Goal: Information Seeking & Learning: Learn about a topic

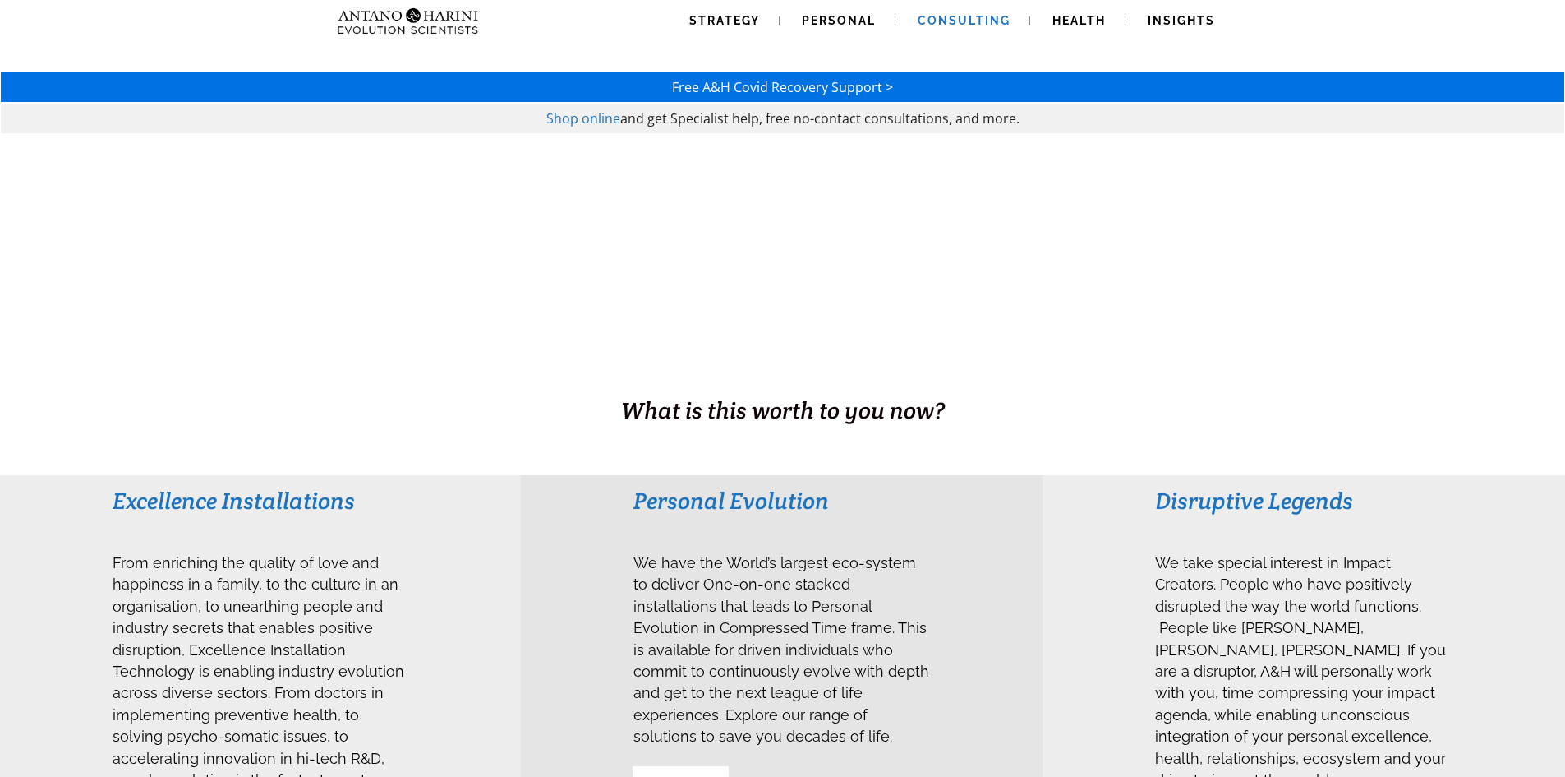
click at [953, 29] on link "Consulting" at bounding box center [964, 21] width 132 height 42
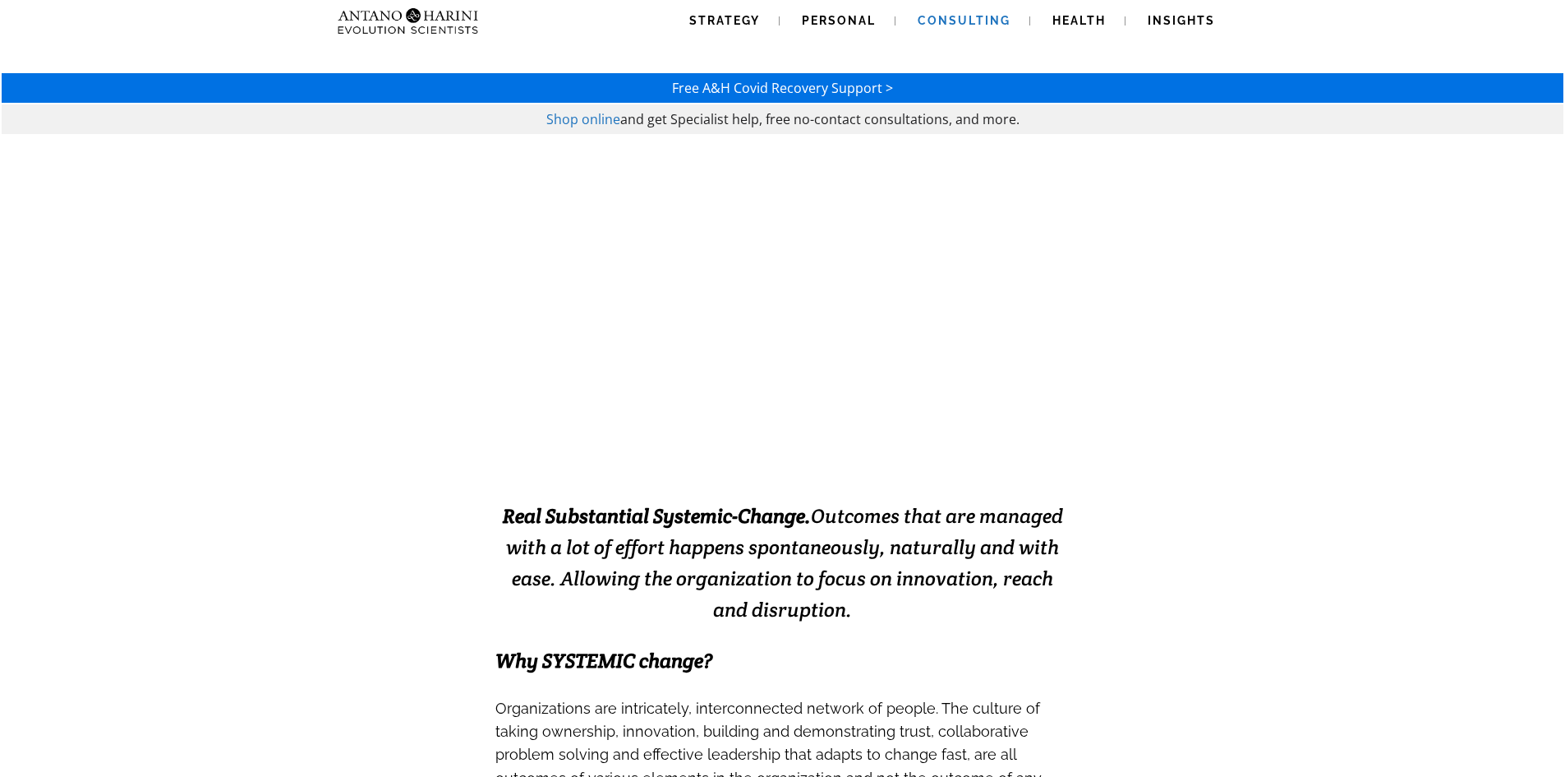
click at [599, 124] on span "Shop online" at bounding box center [583, 119] width 74 height 18
click at [741, 21] on span "Strategy" at bounding box center [724, 20] width 71 height 13
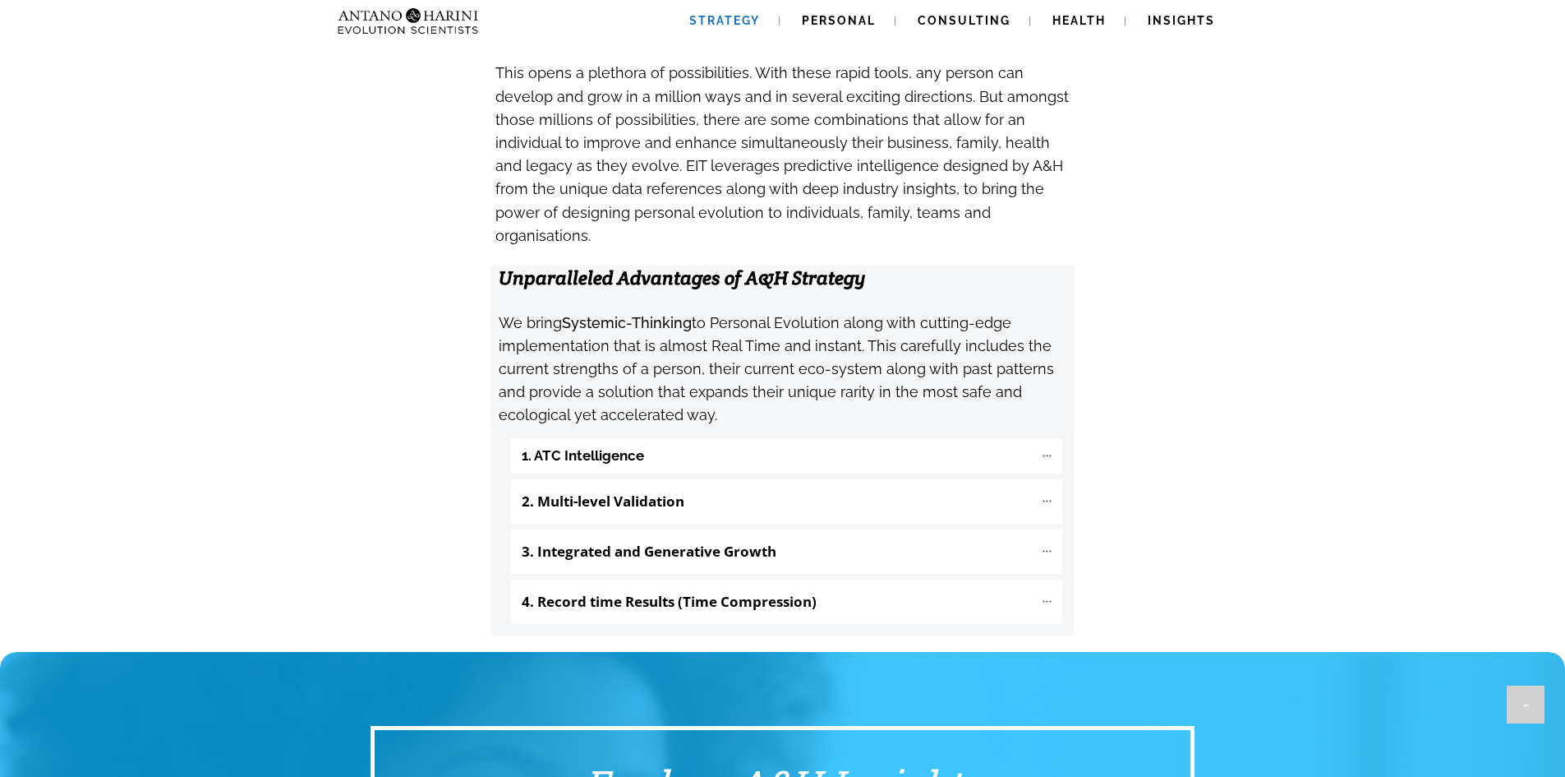
scroll to position [1567, 0]
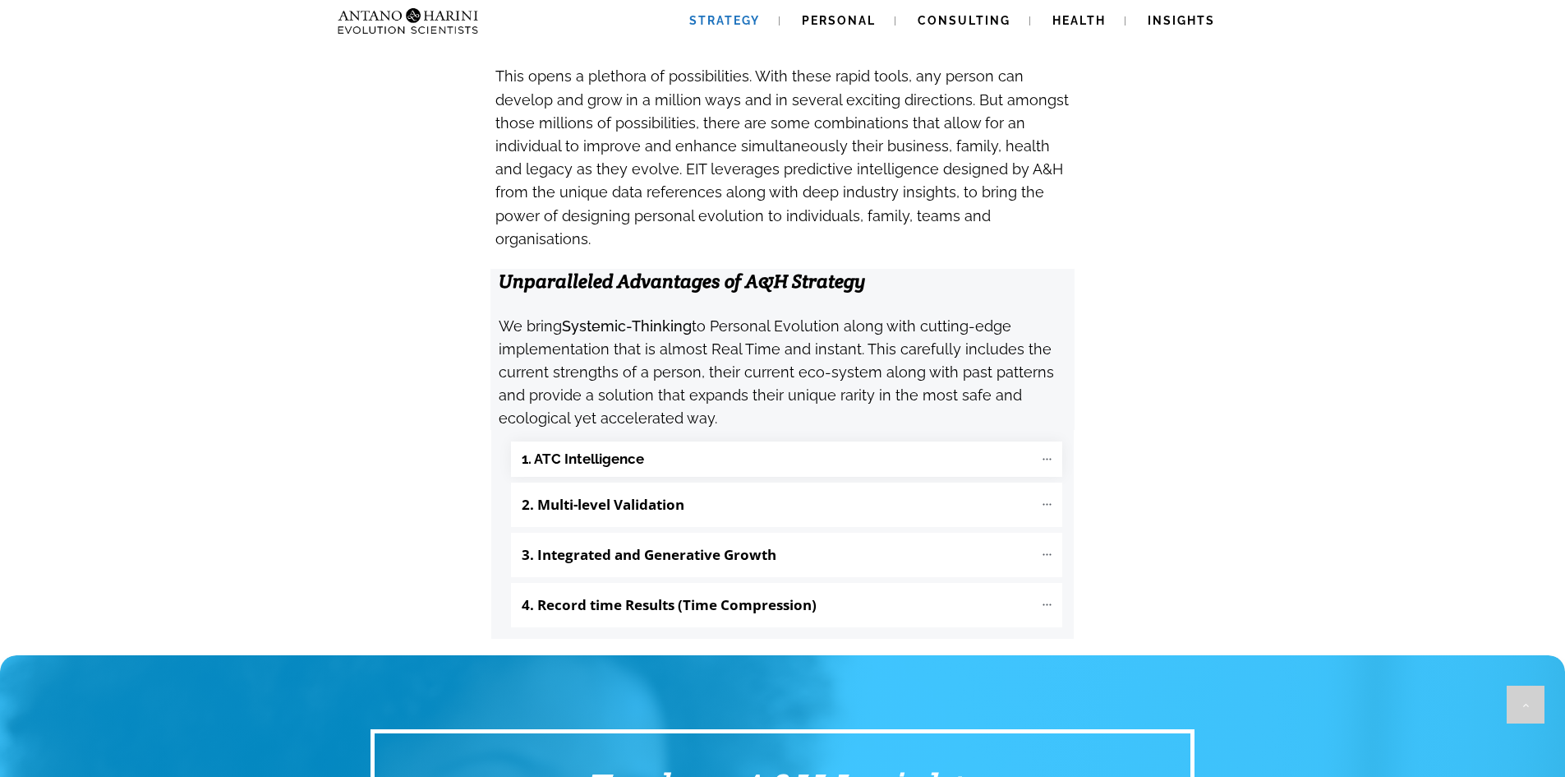
click at [713, 441] on "1. ATC Intelligence" at bounding box center [786, 458] width 551 height 35
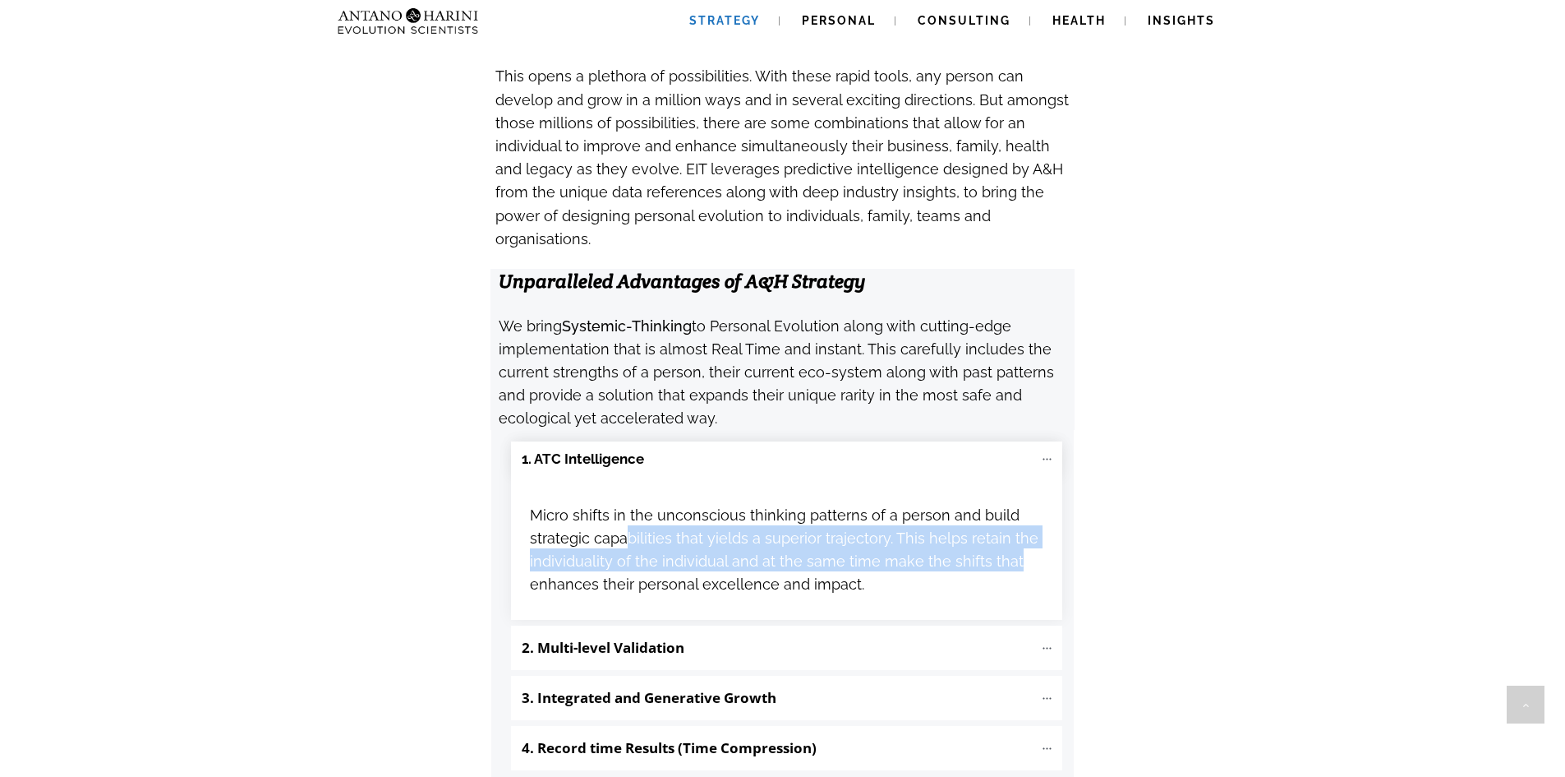
drag, startPoint x: 627, startPoint y: 442, endPoint x: 1020, endPoint y: 454, distance: 393.0
click at [1020, 502] on h3 "Micro shifts in the unconscious thinking patterns of a person and build strateg…" at bounding box center [787, 548] width 514 height 93
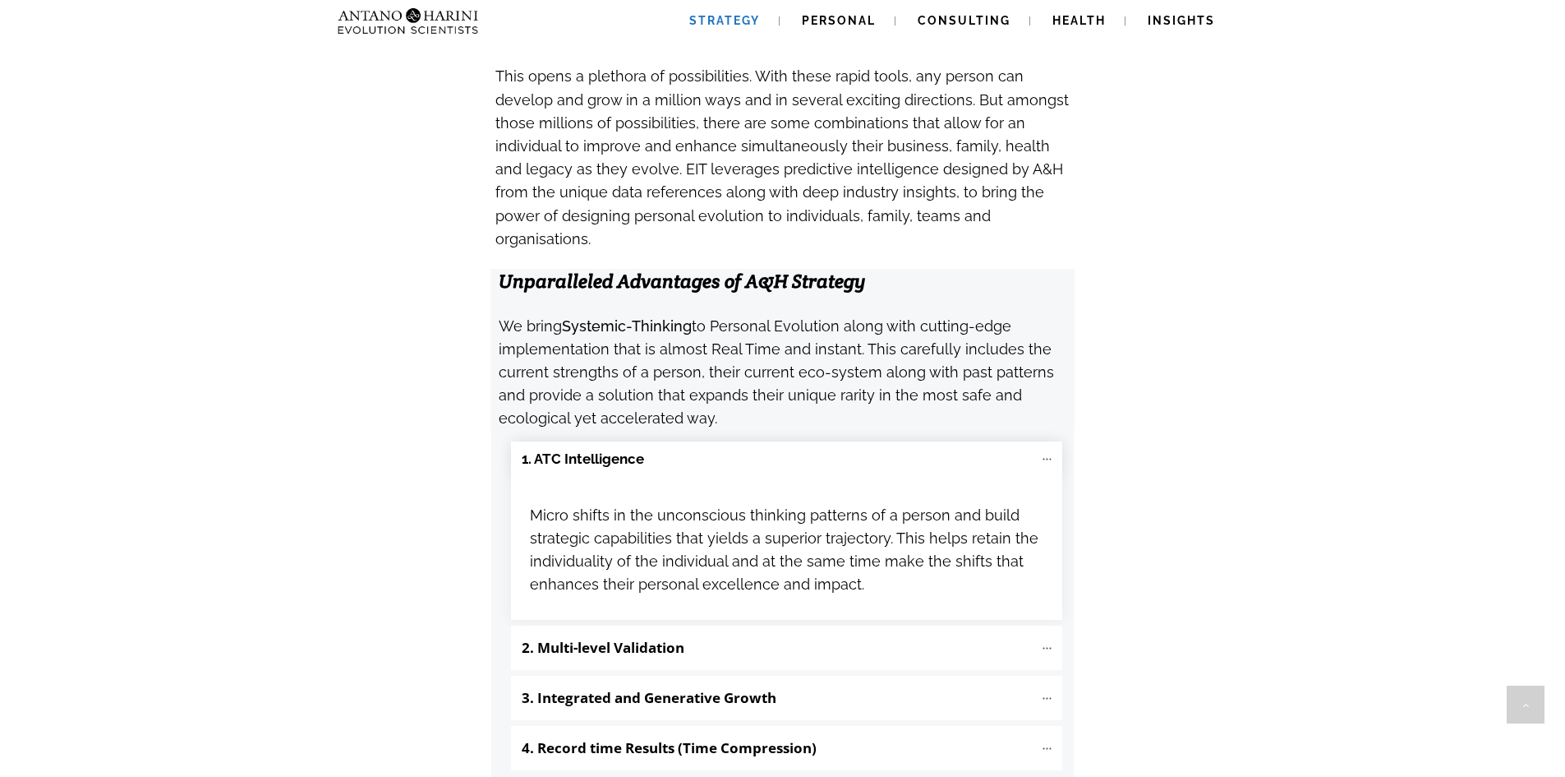
click at [906, 502] on h3 "Micro shifts in the unconscious thinking patterns of a person and build strateg…" at bounding box center [787, 548] width 514 height 93
click at [643, 638] on b "2. Multi-level Validation" at bounding box center [603, 647] width 163 height 19
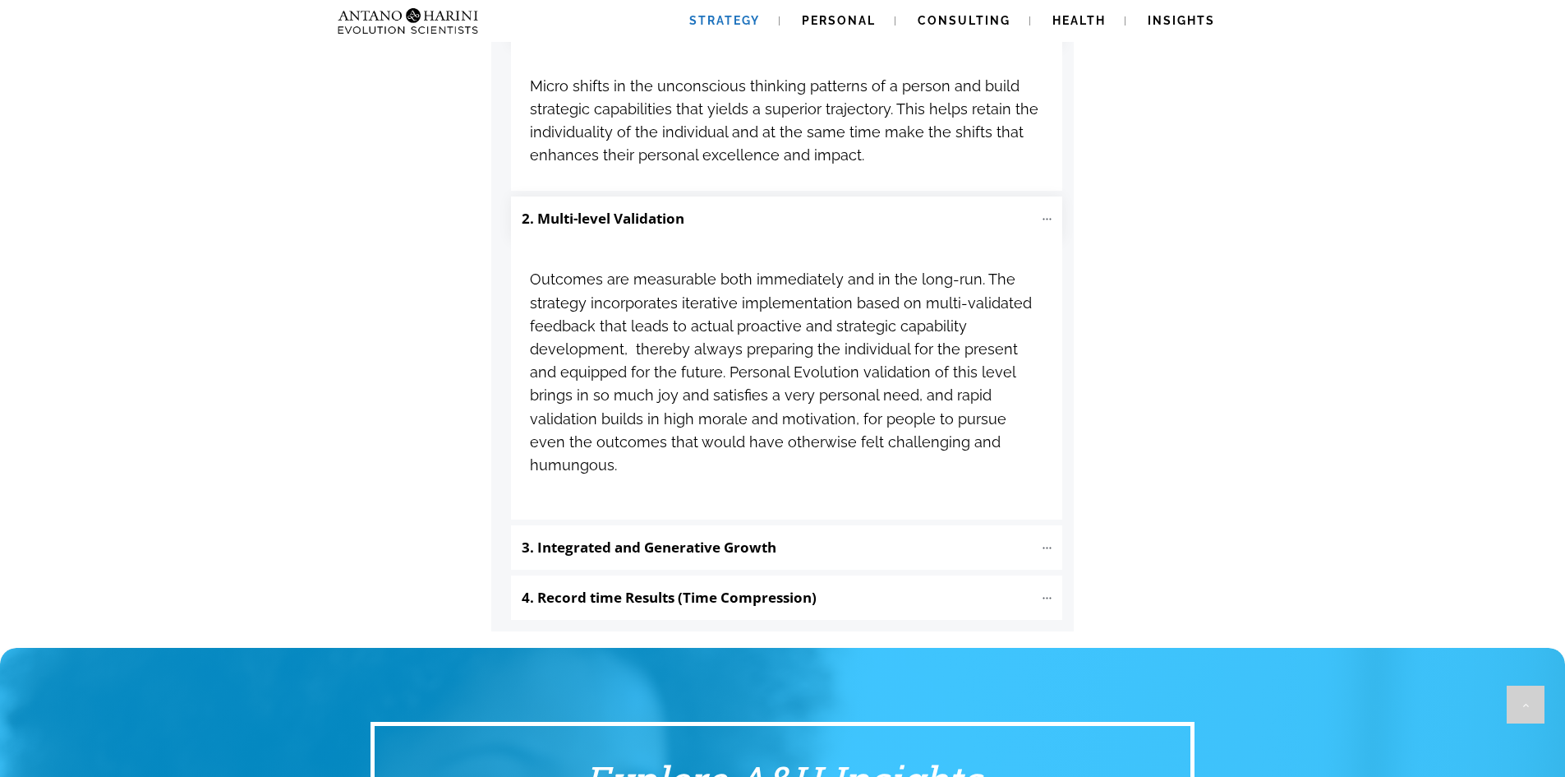
scroll to position [1997, 0]
click at [757, 537] on b "3. Integrated and Generative Growth" at bounding box center [649, 546] width 255 height 19
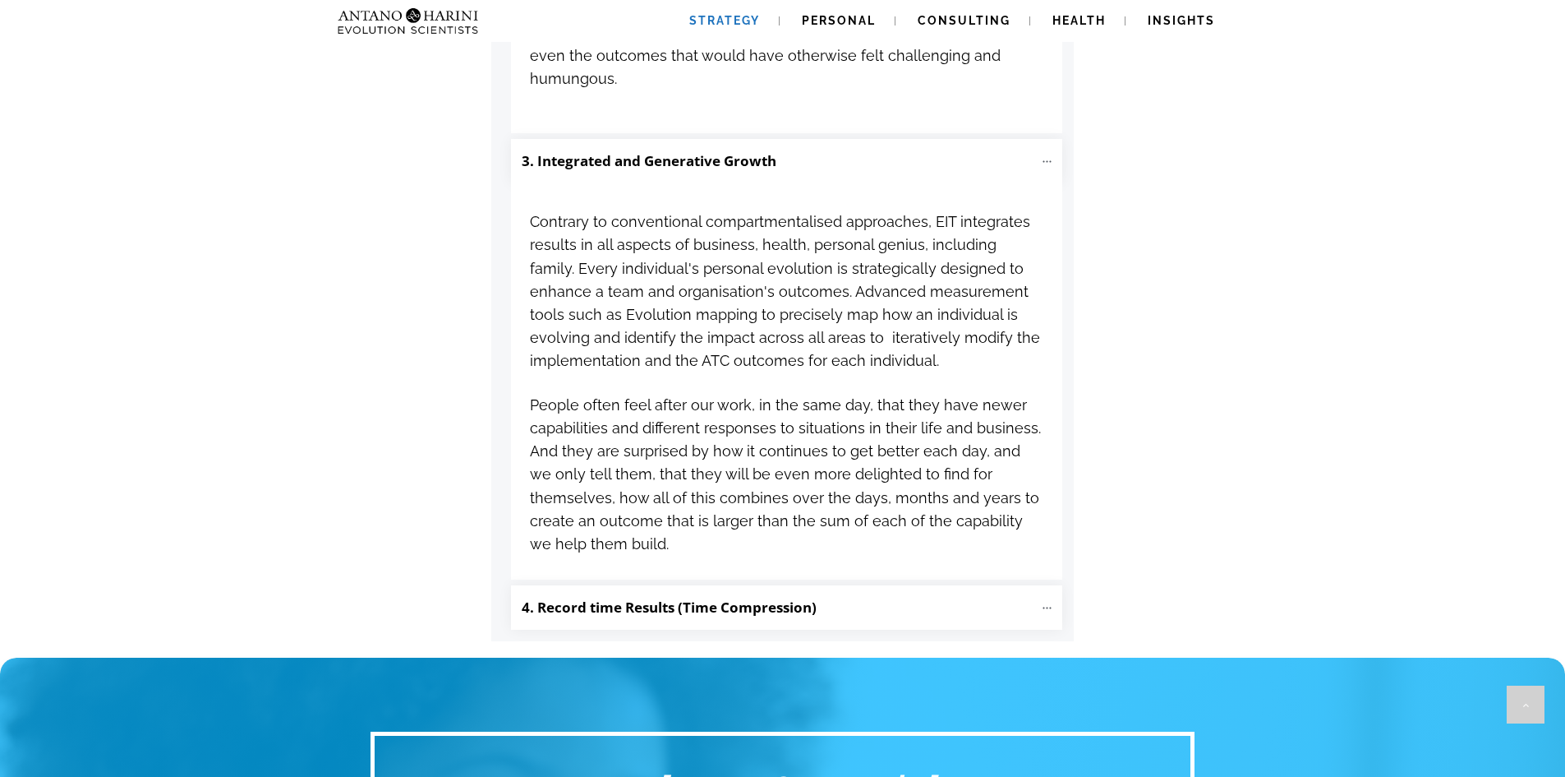
scroll to position [2383, 0]
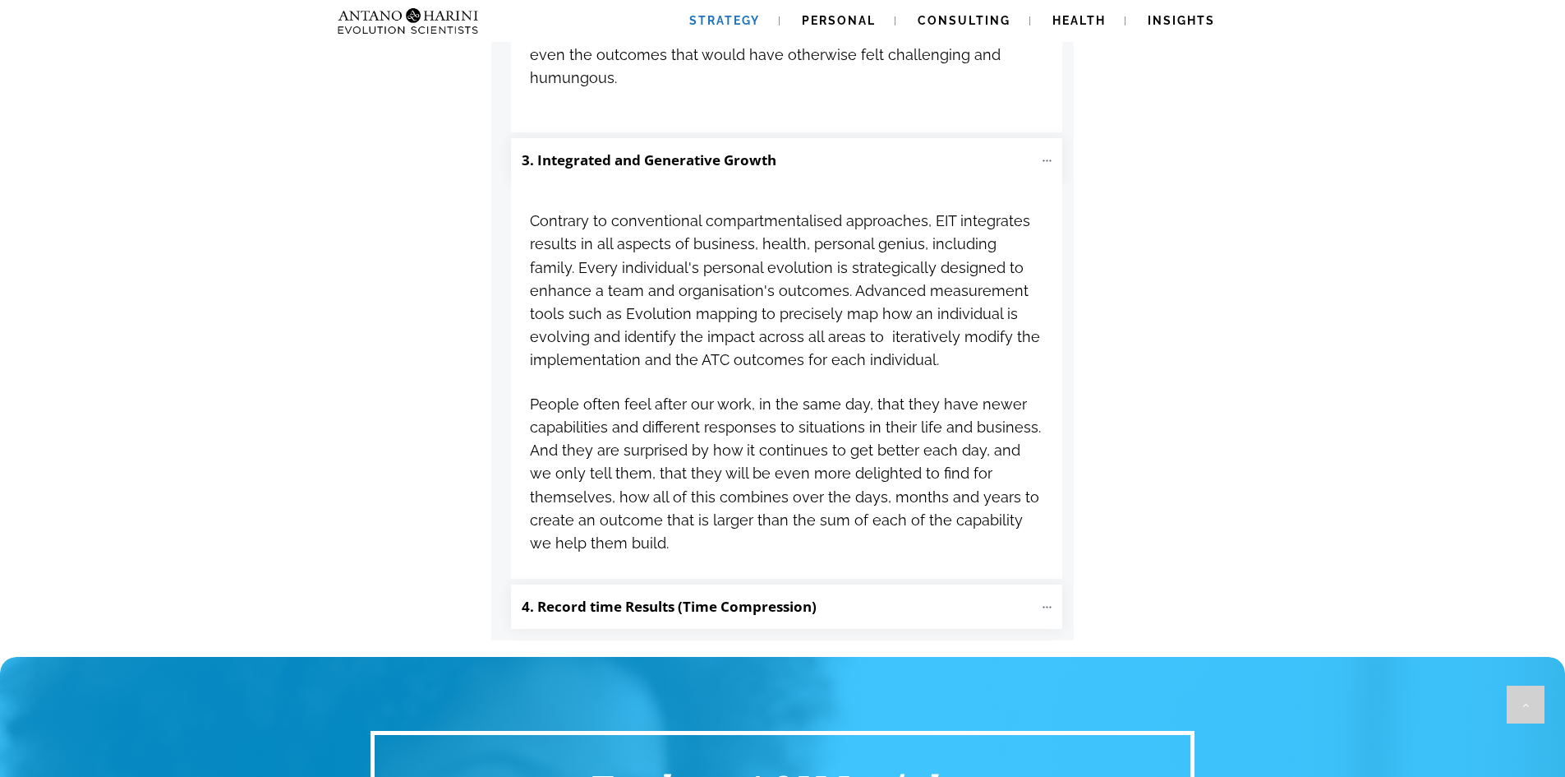
click at [741, 597] on b "4. Record time Results (Time Compression)" at bounding box center [669, 606] width 295 height 19
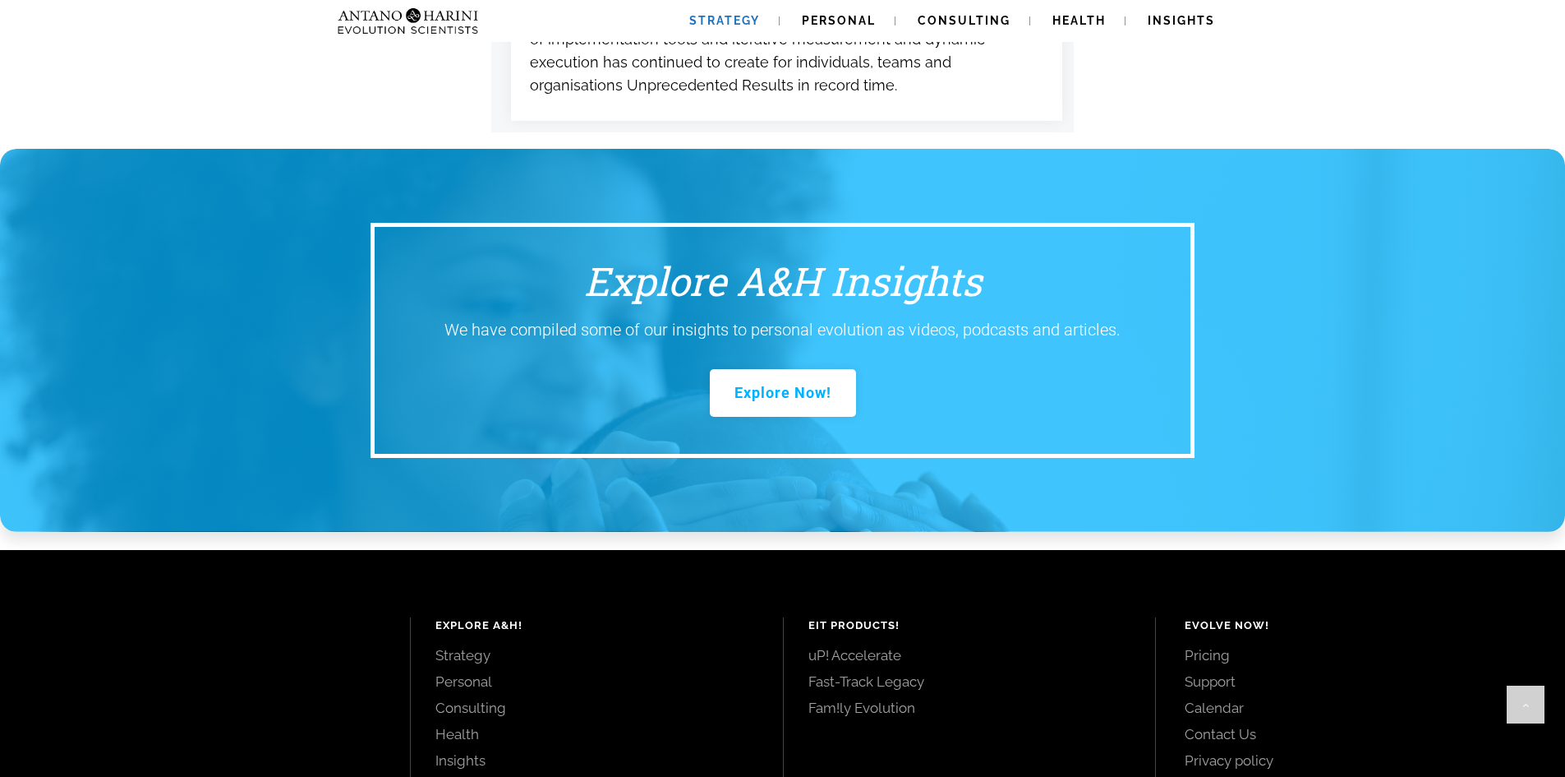
scroll to position [3227, 0]
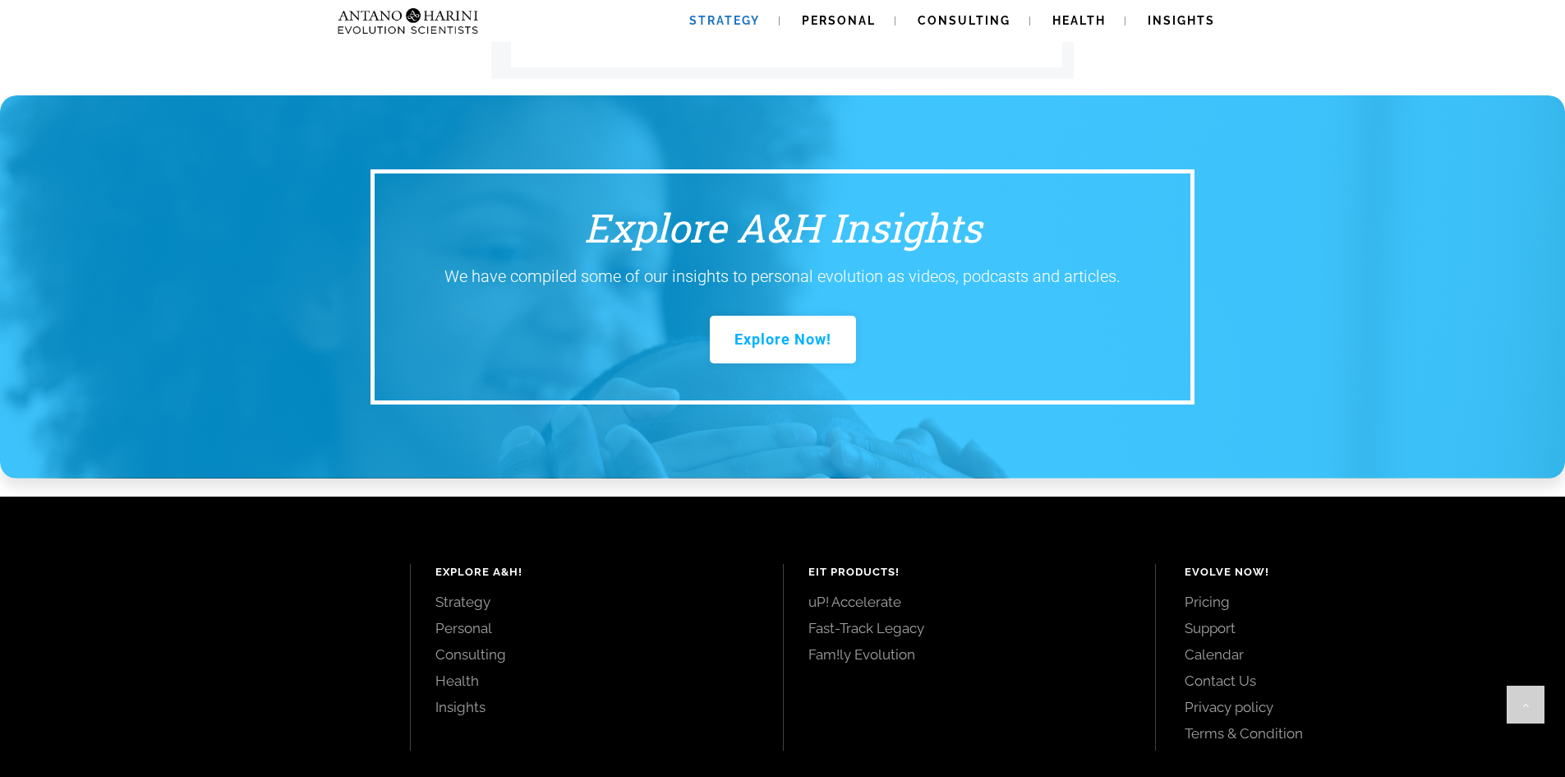
click at [879, 592] on link "uP! Accelerate" at bounding box center [970, 601] width 323 height 18
